Goal: Task Accomplishment & Management: Manage account settings

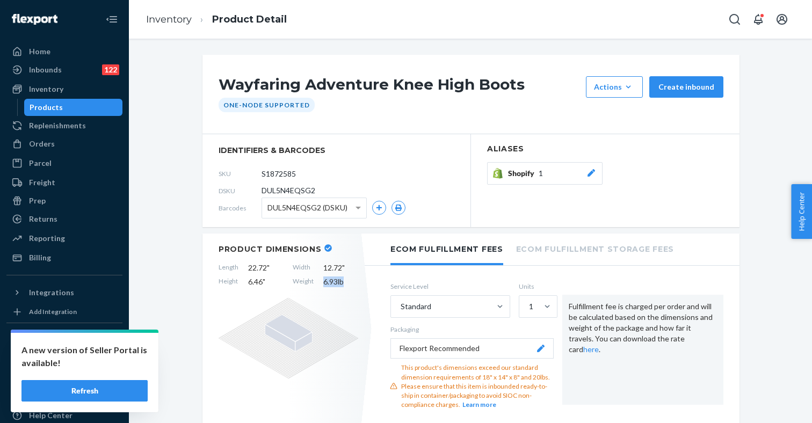
click at [107, 386] on button "Refresh" at bounding box center [84, 390] width 126 height 21
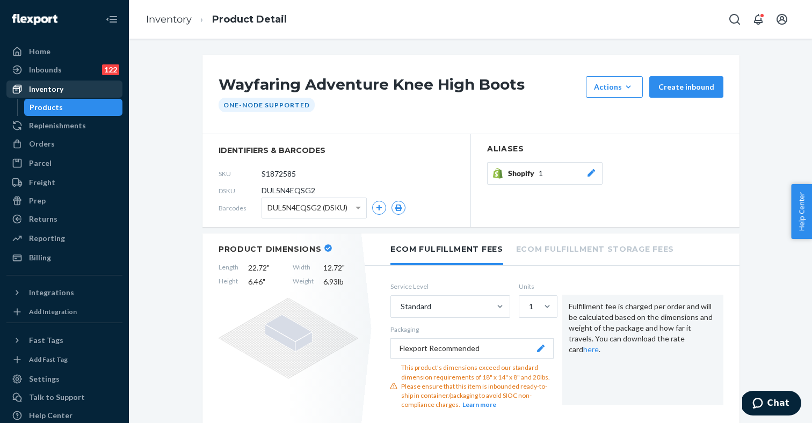
click at [70, 87] on div "Inventory" at bounding box center [65, 89] width 114 height 15
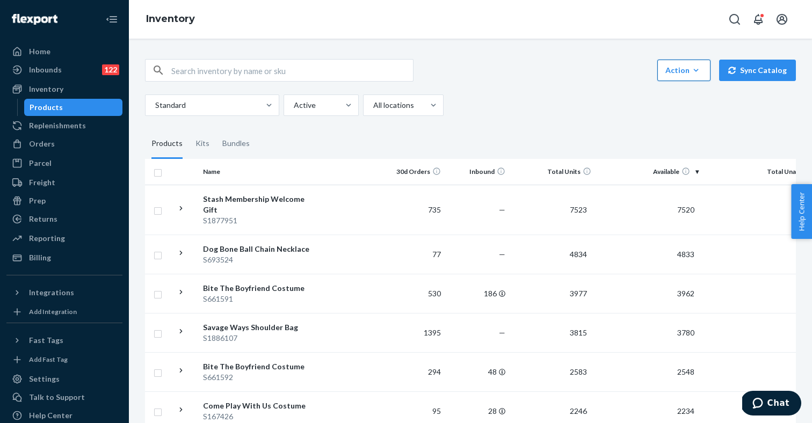
click at [685, 65] on div "Action" at bounding box center [683, 70] width 37 height 11
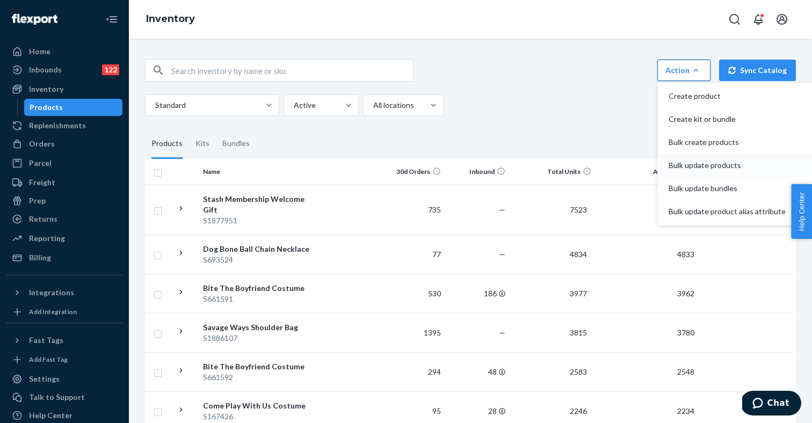
click at [685, 162] on span "Bulk update products" at bounding box center [726, 166] width 117 height 8
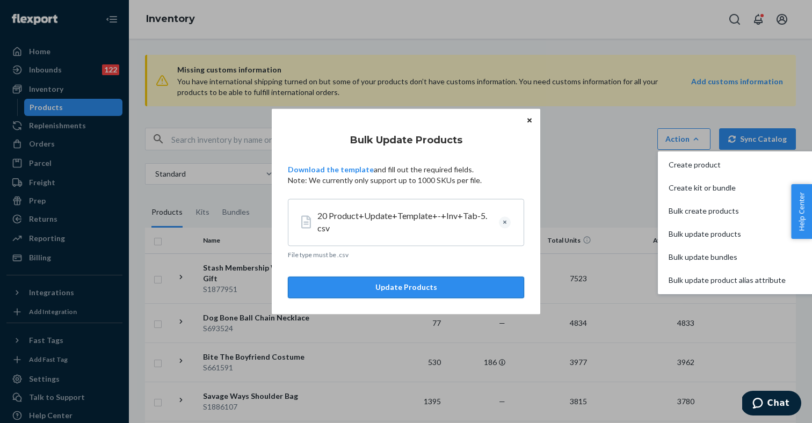
click at [409, 289] on button "Update Products" at bounding box center [406, 287] width 236 height 21
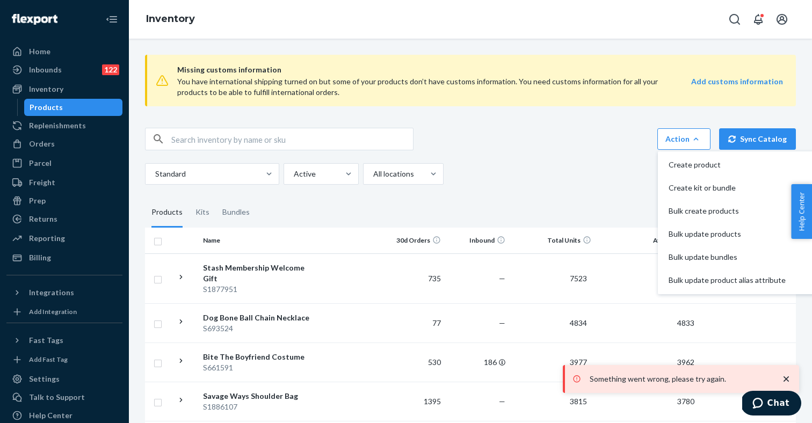
click at [410, 206] on fieldset "Products Kits Bundles" at bounding box center [470, 213] width 651 height 30
click at [51, 71] on div "Inbounds" at bounding box center [45, 69] width 33 height 11
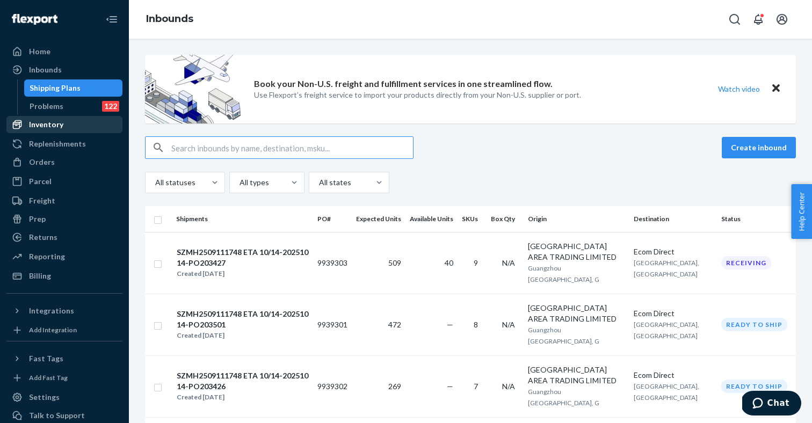
click at [61, 127] on div "Inventory" at bounding box center [46, 124] width 34 height 11
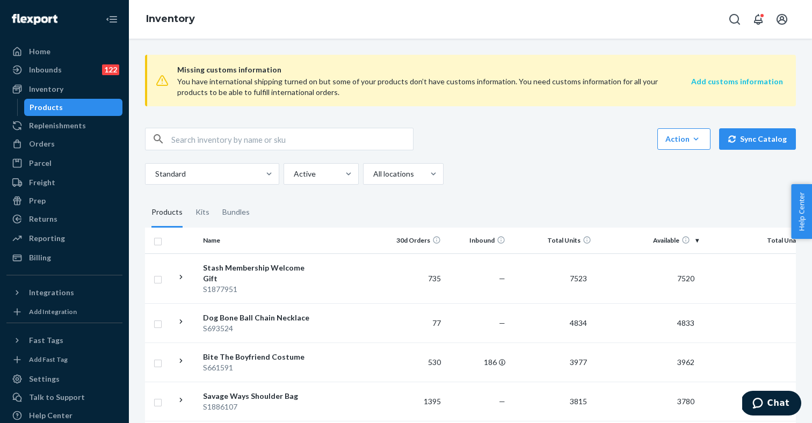
click at [722, 78] on strong "Add customs information" at bounding box center [737, 81] width 92 height 9
